Goal: Transaction & Acquisition: Book appointment/travel/reservation

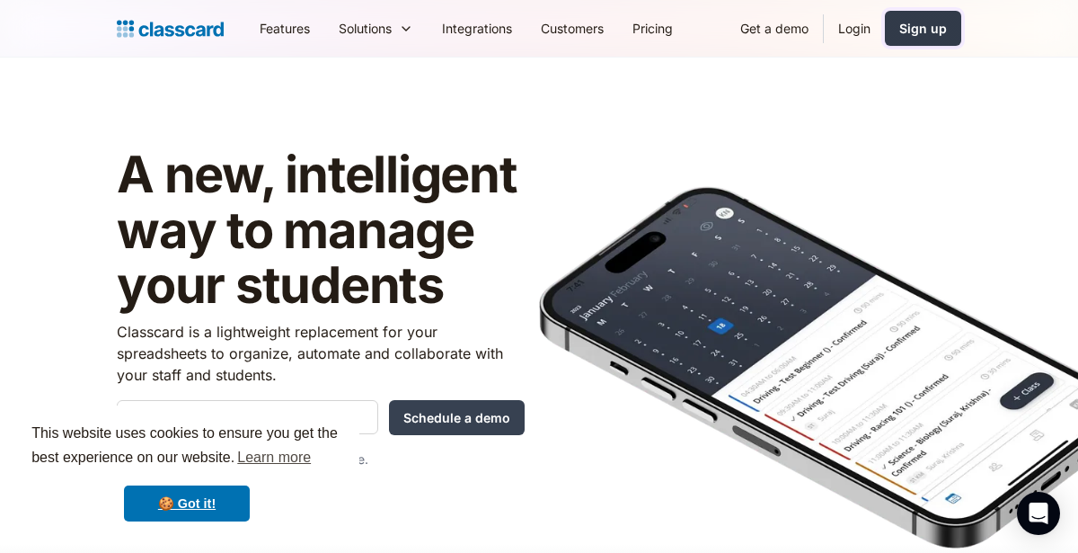
click at [946, 27] on div "Sign up" at bounding box center [924, 28] width 48 height 19
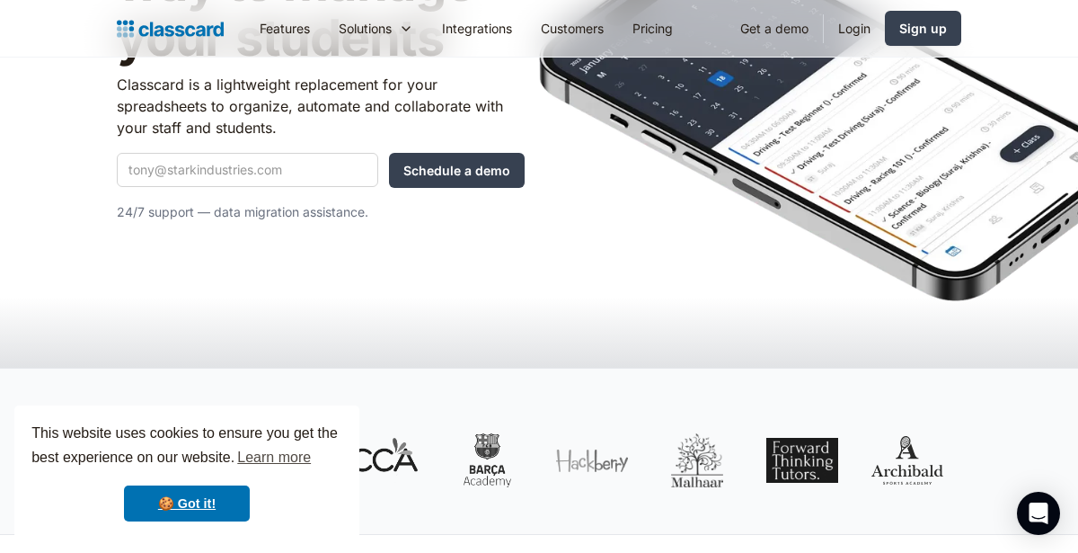
scroll to position [247, 0]
click at [171, 166] on input "Quick Demo Form" at bounding box center [247, 170] width 261 height 34
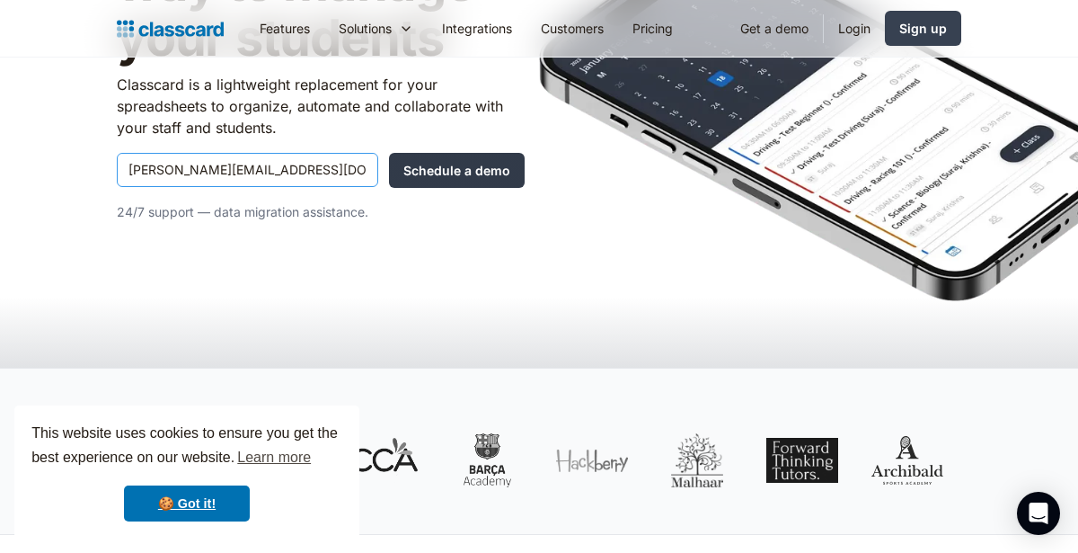
type input "wong_yu_en_elmo@students.edu.sg"
click at [466, 173] on input "Schedule a demo" at bounding box center [457, 170] width 136 height 35
type input "Hang in there..."
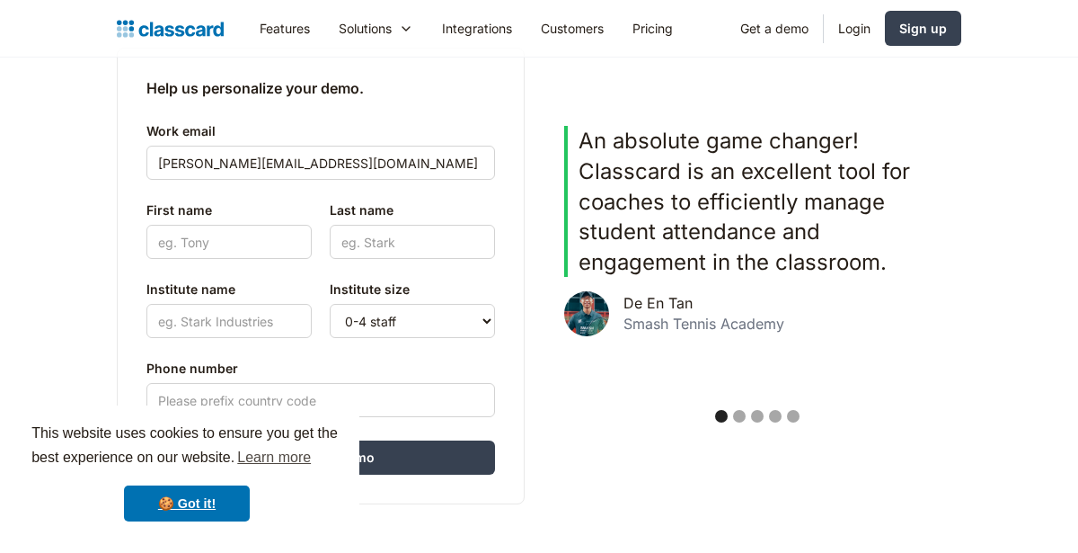
scroll to position [479, 0]
click at [244, 233] on input "First name" at bounding box center [228, 242] width 165 height 34
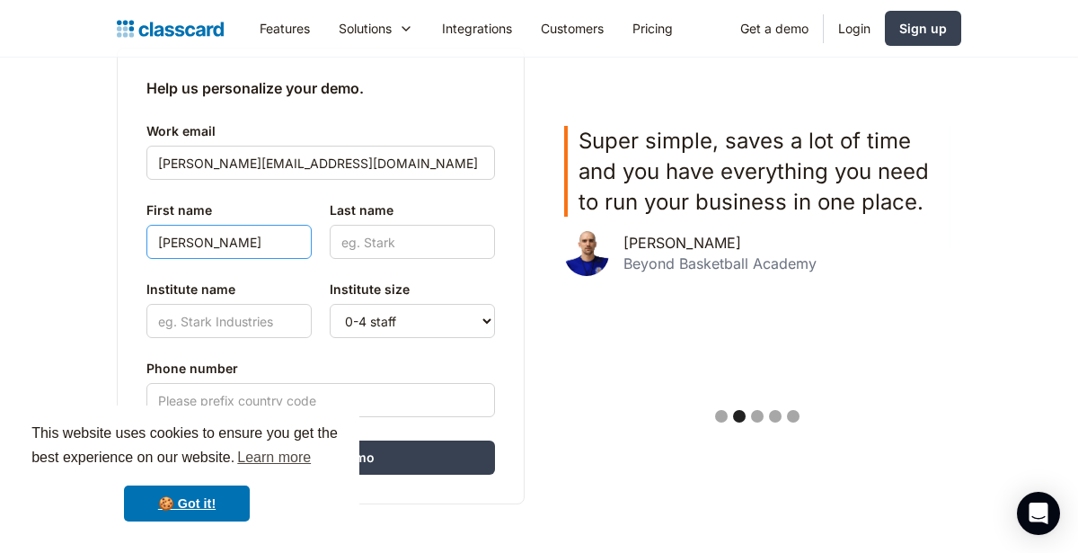
type input "wong"
click at [399, 247] on input "Last name" at bounding box center [412, 242] width 165 height 34
type input "Elmo"
click at [164, 323] on input "Institute name" at bounding box center [228, 321] width 165 height 34
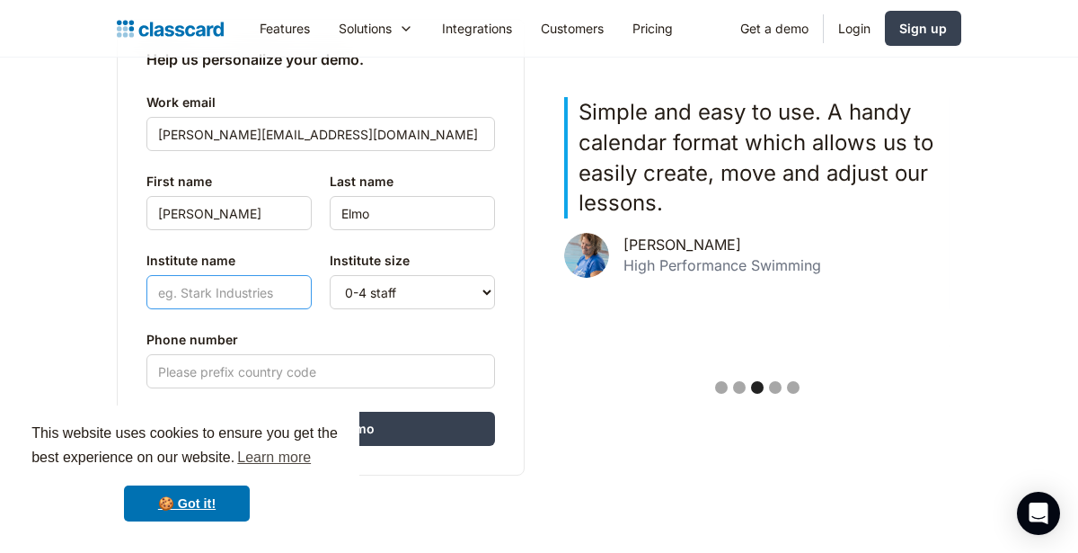
scroll to position [511, 0]
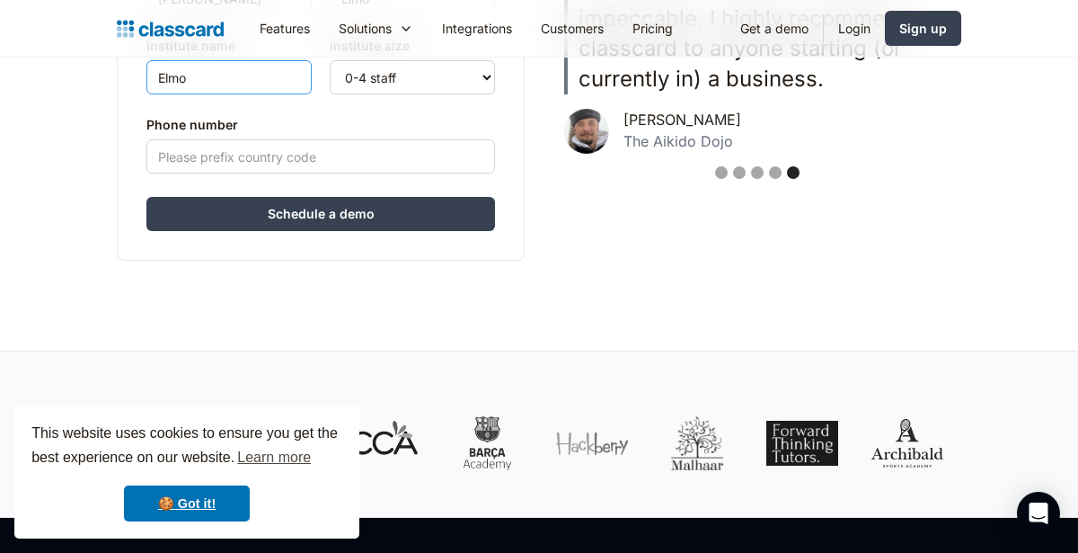
type input "Elmo"
click at [323, 223] on input "Schedule a demo" at bounding box center [320, 214] width 349 height 34
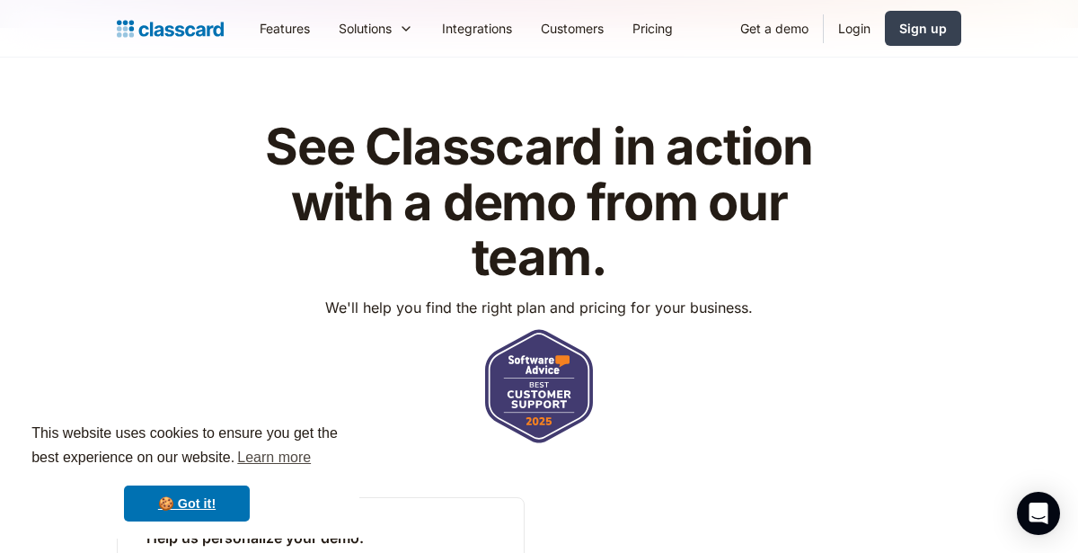
scroll to position [0, 0]
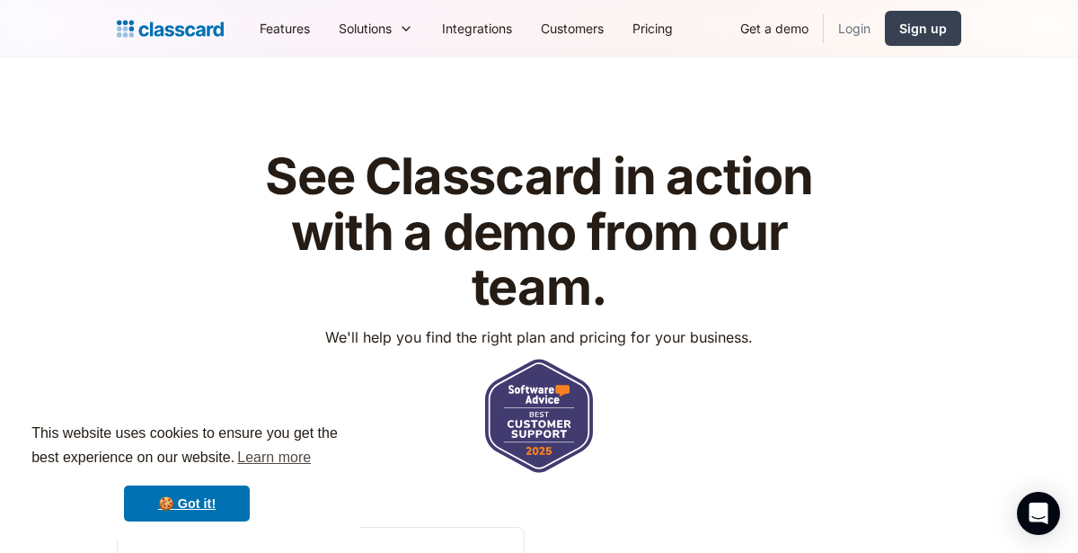
click at [855, 32] on link "Login" at bounding box center [854, 28] width 61 height 40
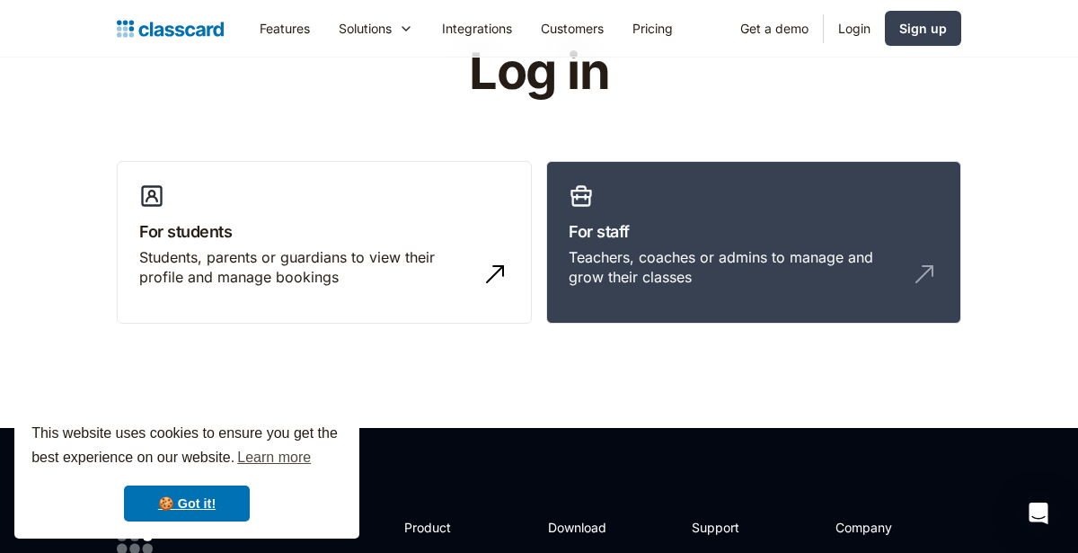
scroll to position [79, 0]
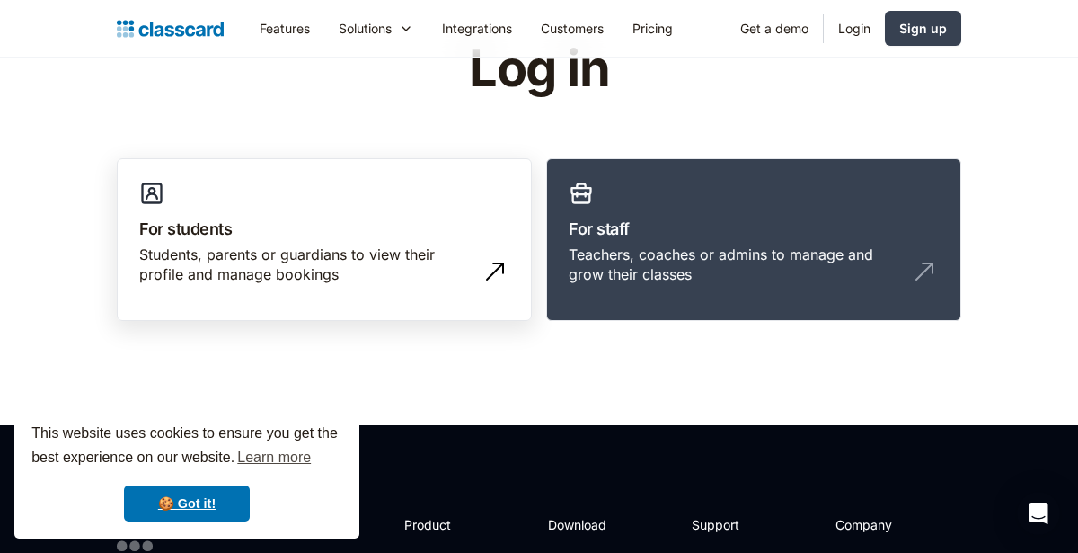
click at [293, 246] on div "Students, parents or guardians to view their profile and manage bookings" at bounding box center [306, 264] width 334 height 40
